Goal: Task Accomplishment & Management: Use online tool/utility

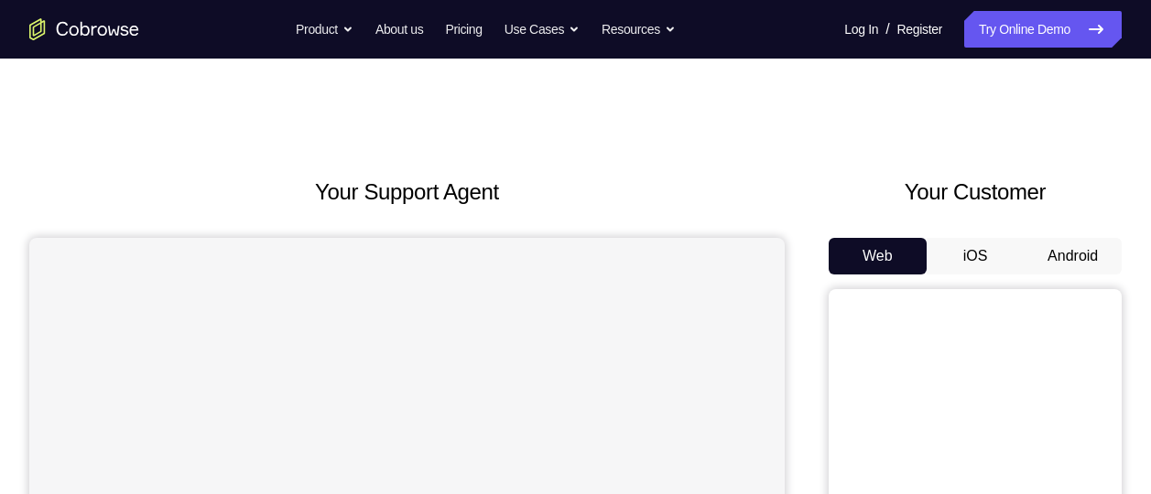
click at [1049, 254] on button "Android" at bounding box center [1072, 256] width 98 height 37
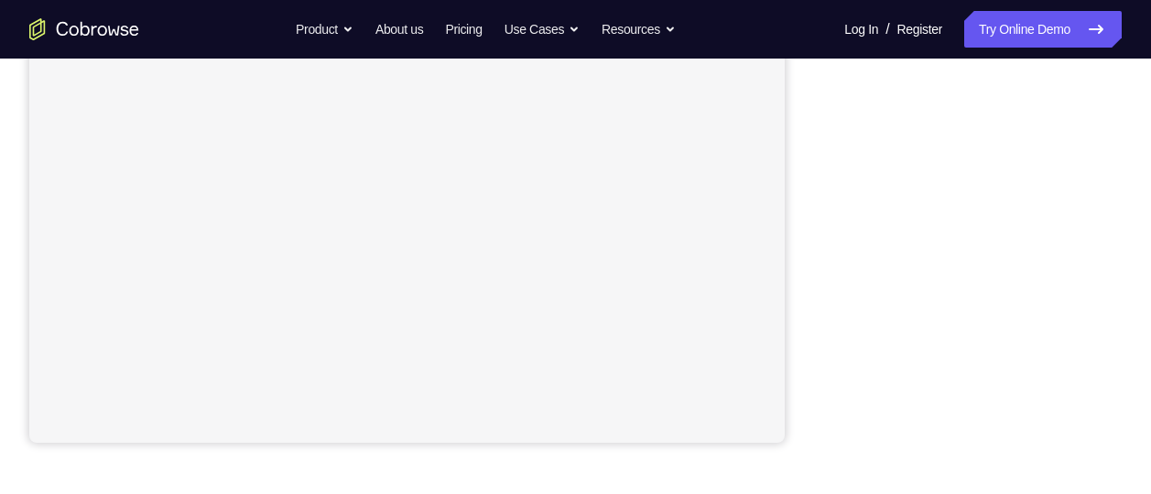
scroll to position [369, 0]
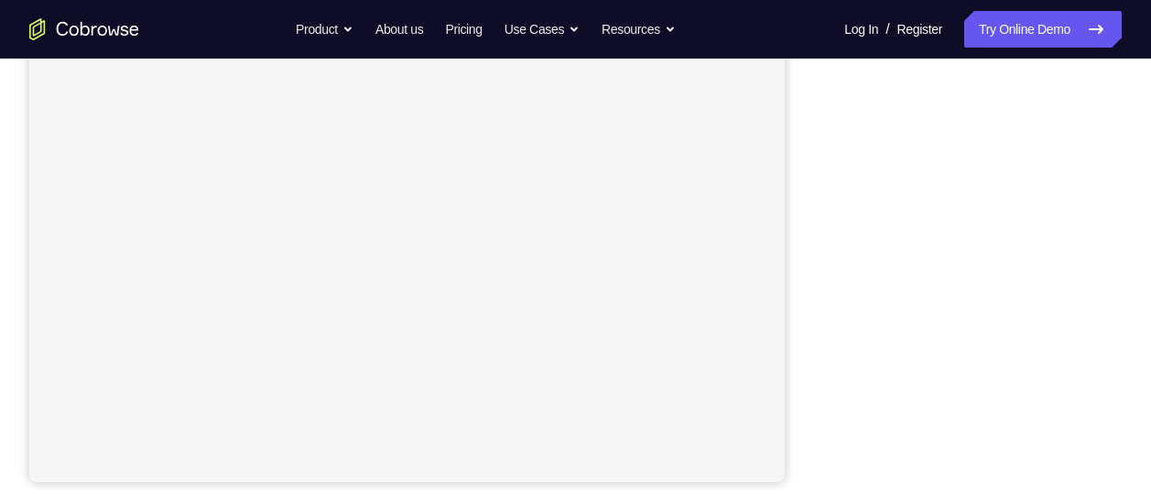
click at [1123, 323] on div "Your Support Agent Your Customer Web iOS Android Next Steps We’d be happy to gi…" at bounding box center [575, 293] width 1151 height 1207
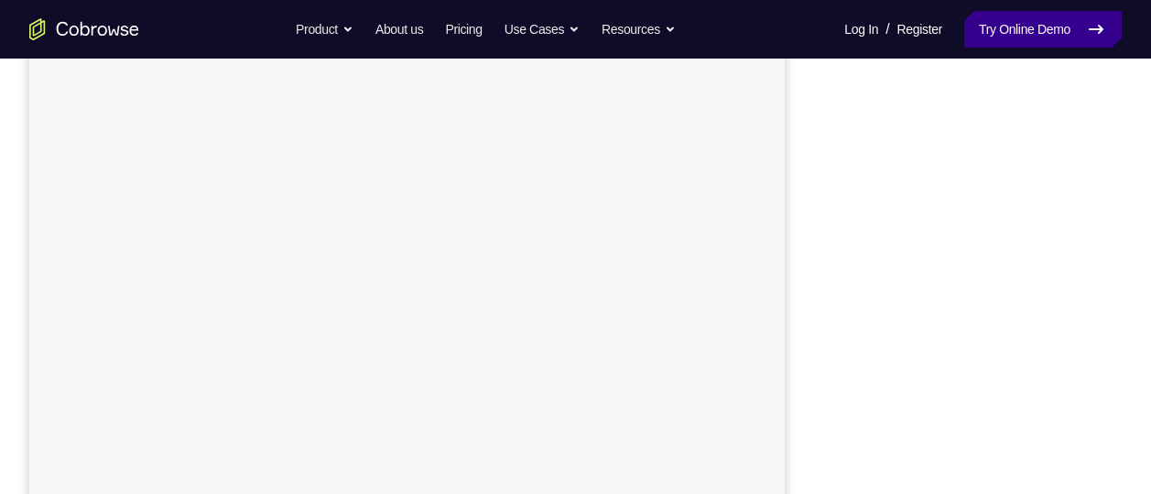
click at [1056, 28] on link "Try Online Demo" at bounding box center [1042, 29] width 157 height 37
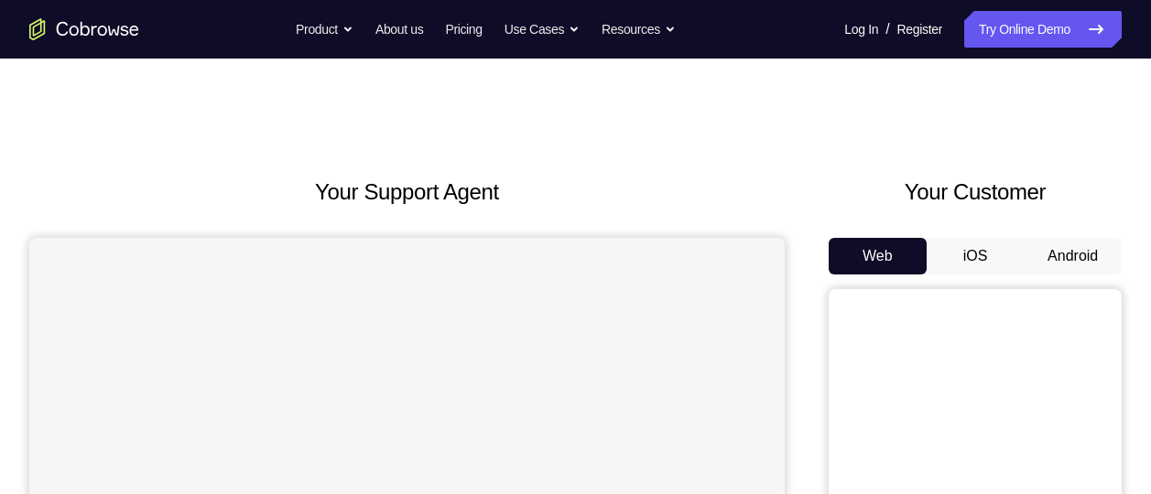
scroll to position [66, 0]
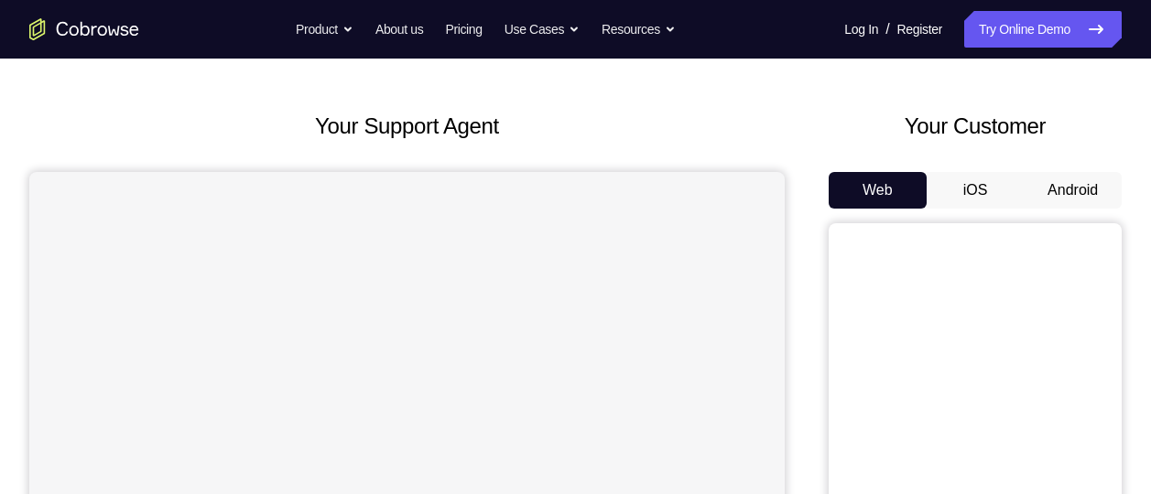
click at [1063, 194] on button "Android" at bounding box center [1072, 190] width 98 height 37
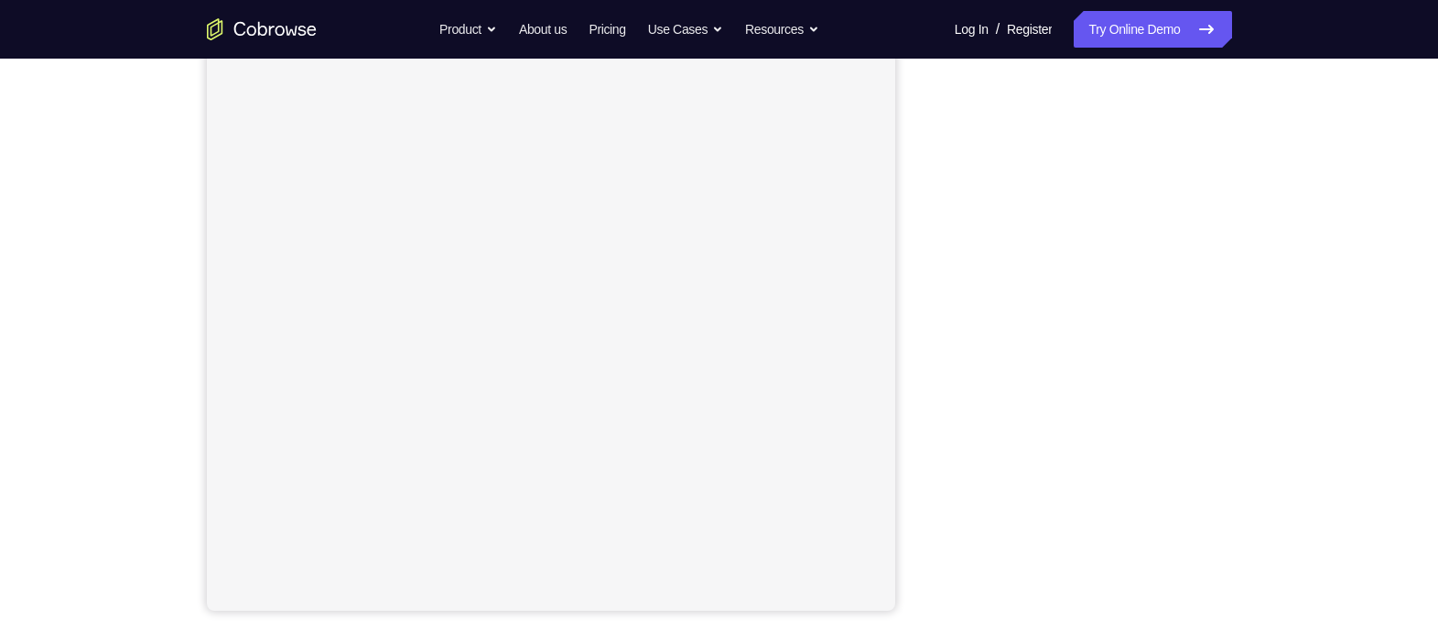
scroll to position [238, 0]
